Goal: Task Accomplishment & Management: Complete application form

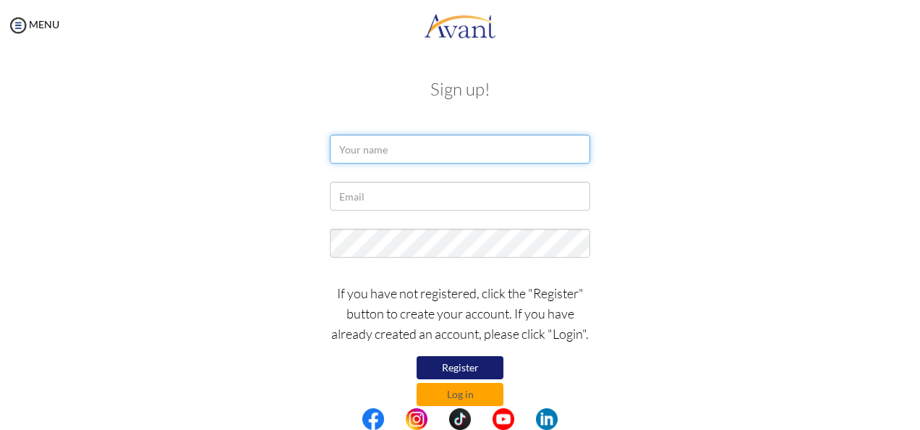
click at [388, 151] on input "text" at bounding box center [460, 149] width 260 height 29
click at [415, 152] on input "[PERSON_NAME]" at bounding box center [460, 149] width 260 height 29
type input "M"
type input "[PERSON_NAME]"
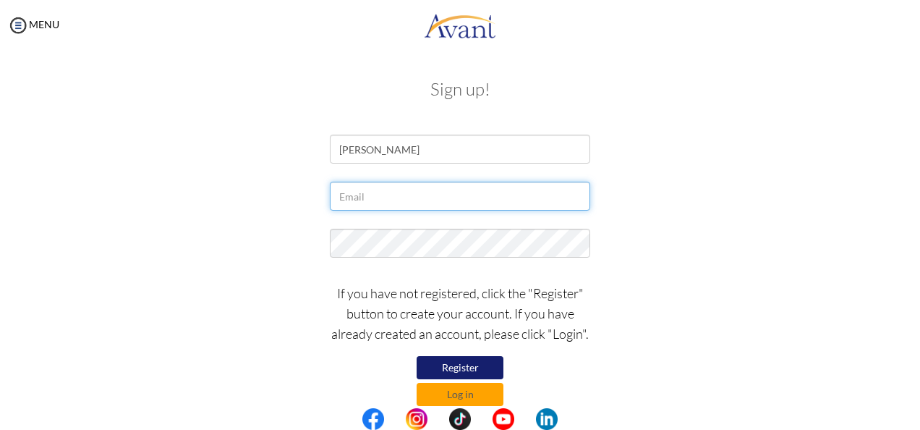
click at [380, 194] on input "text" at bounding box center [460, 196] width 260 height 29
type input "[EMAIL_ADDRESS][DOMAIN_NAME]"
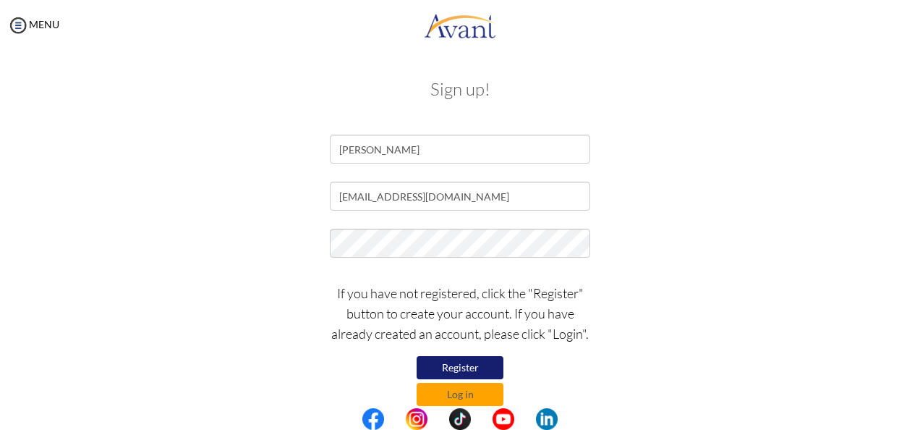
click at [678, 323] on div "If you have not registered, click the "Register" button to create your account.…" at bounding box center [460, 341] width 846 height 130
click at [461, 369] on button "Register" at bounding box center [460, 367] width 87 height 23
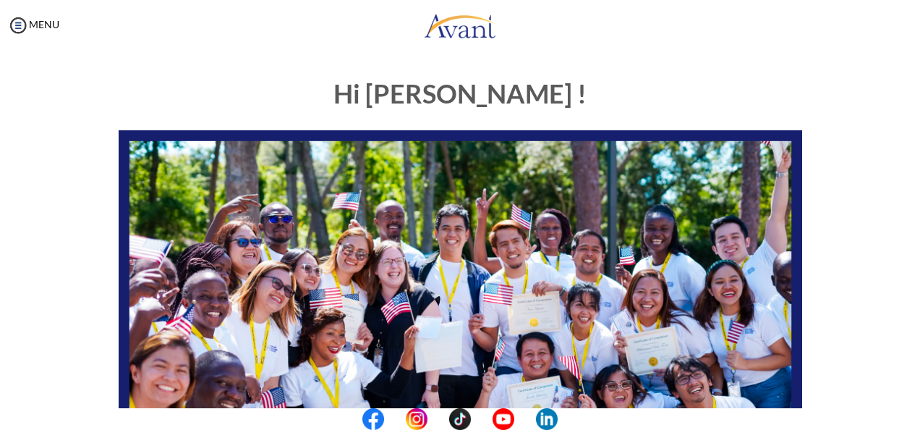
click at [912, 426] on center at bounding box center [460, 419] width 920 height 22
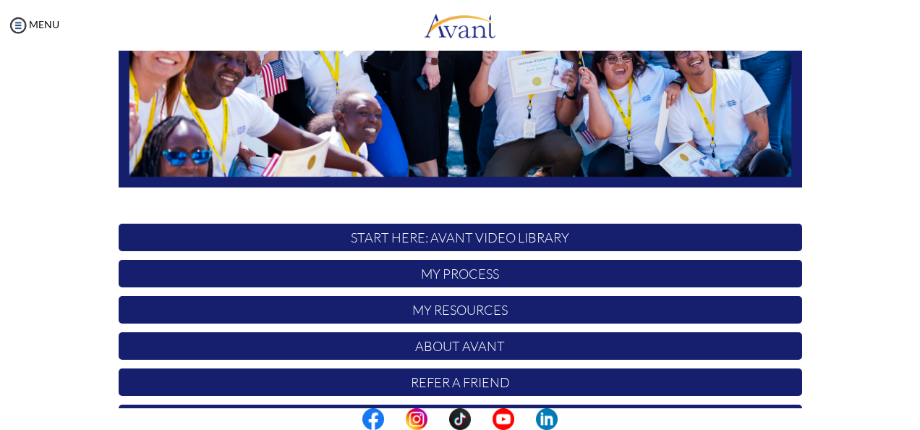
scroll to position [374, 0]
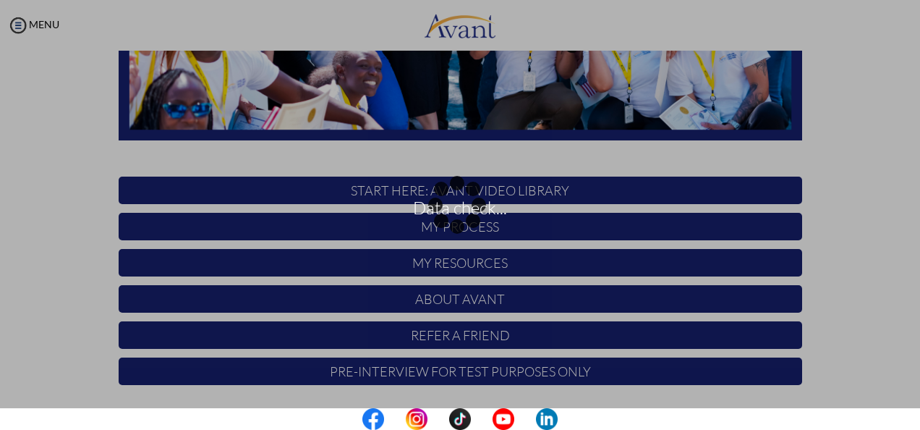
click at [470, 205] on div "Data check..." at bounding box center [460, 215] width 20 height 20
